Goal: Information Seeking & Learning: Learn about a topic

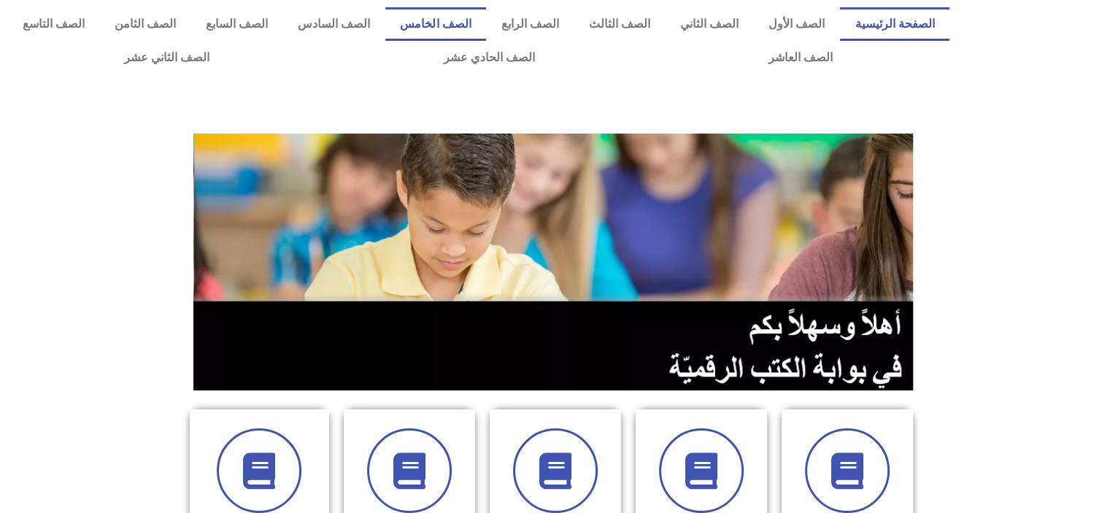
click at [486, 19] on link "الصف الخامس" at bounding box center [435, 24] width 101 height 34
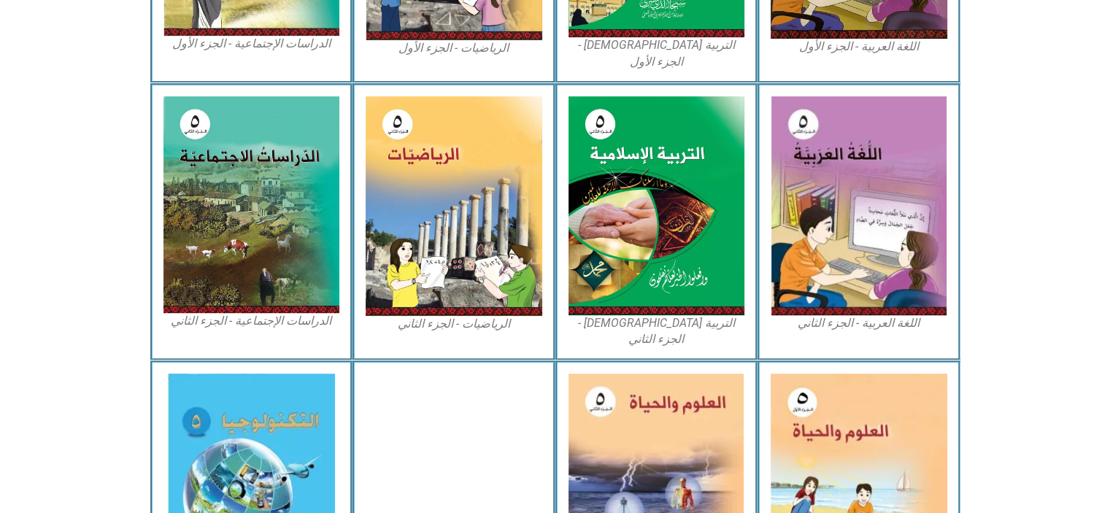
scroll to position [658, 0]
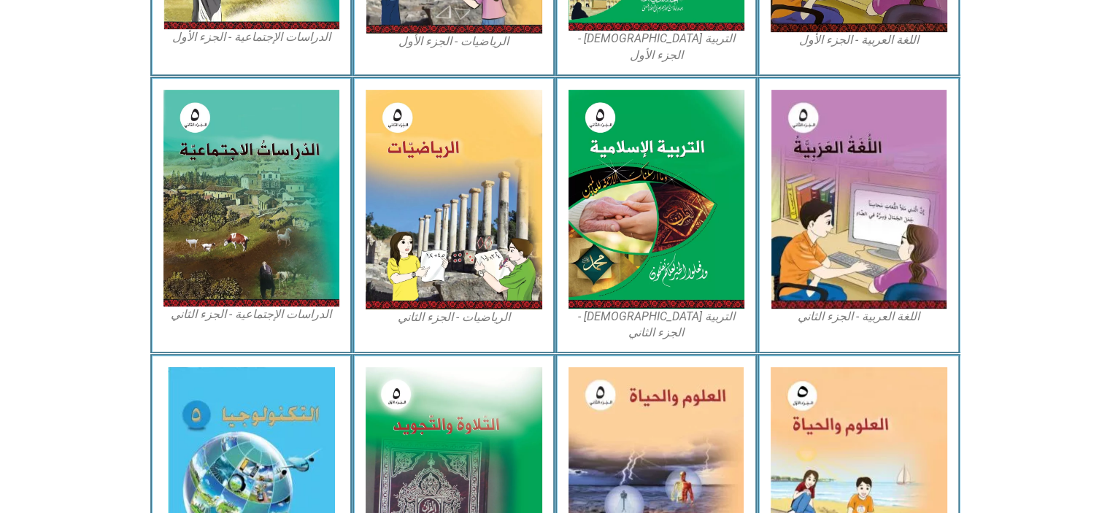
click at [870, 439] on img at bounding box center [858, 475] width 177 height 217
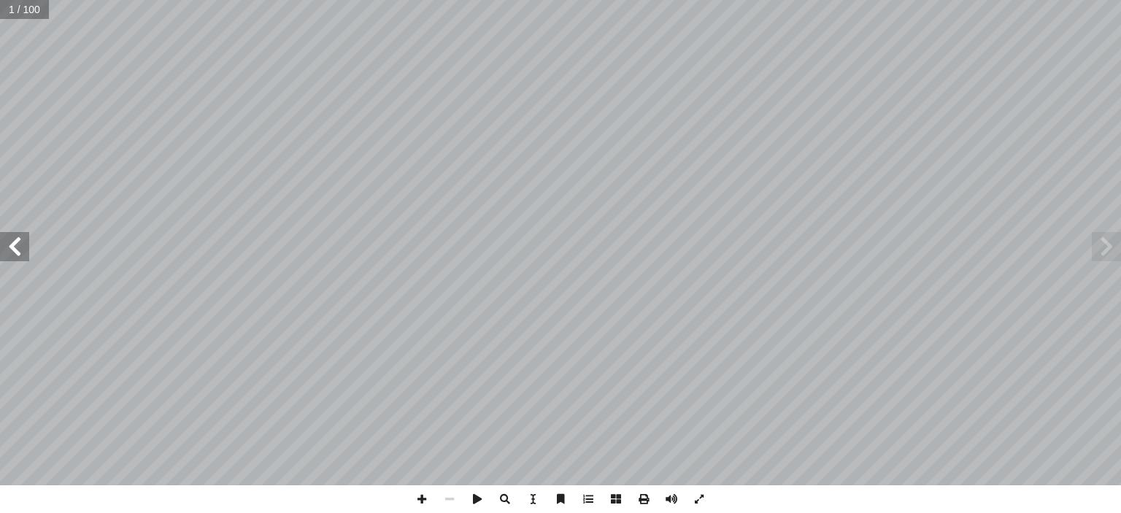
click at [18, 250] on span at bounding box center [14, 246] width 29 height 29
click at [22, 247] on span at bounding box center [14, 246] width 29 height 29
click at [19, 243] on span at bounding box center [14, 246] width 29 height 29
click at [11, 252] on span at bounding box center [14, 246] width 29 height 29
click at [21, 245] on span at bounding box center [14, 246] width 29 height 29
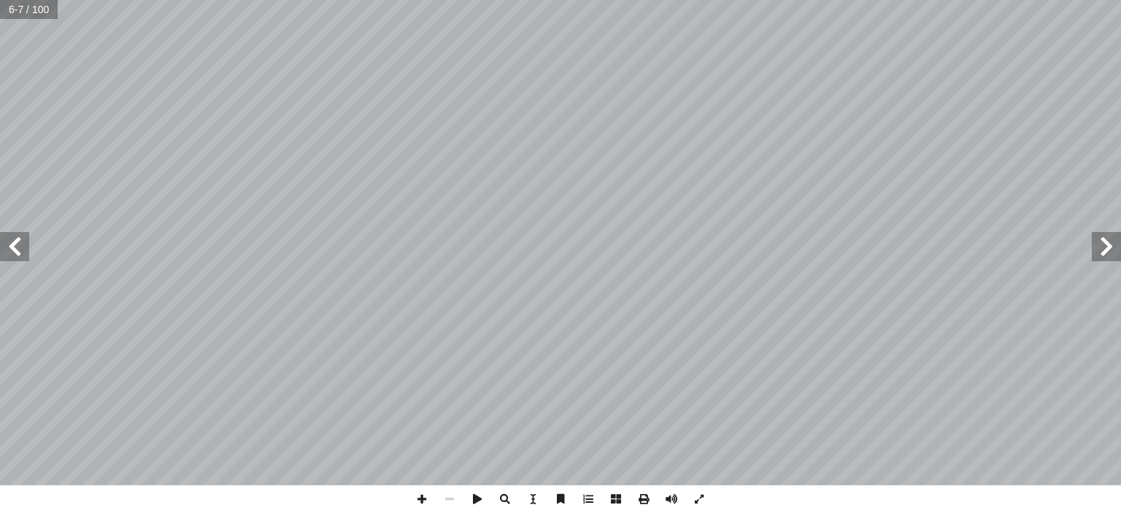
click at [14, 252] on span at bounding box center [14, 246] width 29 height 29
click at [24, 251] on span at bounding box center [14, 246] width 29 height 29
click at [22, 244] on span at bounding box center [14, 246] width 29 height 29
click at [17, 254] on span at bounding box center [14, 246] width 29 height 29
click at [15, 252] on span at bounding box center [14, 246] width 29 height 29
